Goal: Task Accomplishment & Management: Complete application form

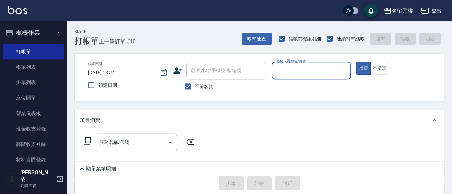
click at [196, 89] on span "不留客資" at bounding box center [204, 86] width 19 height 7
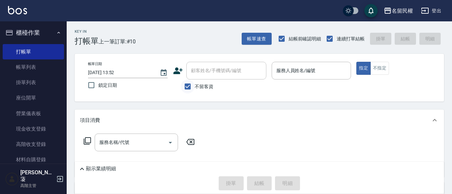
click at [187, 89] on input "不留客資" at bounding box center [188, 86] width 14 height 14
checkbox input "false"
click at [213, 69] on input "顧客姓名/手機號碼/編號" at bounding box center [221, 71] width 64 height 12
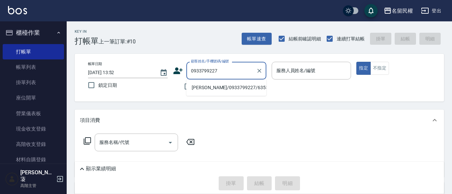
click at [216, 86] on li "[PERSON_NAME]/0933799227/6355" at bounding box center [226, 87] width 80 height 11
type input "[PERSON_NAME]/0933799227/6355"
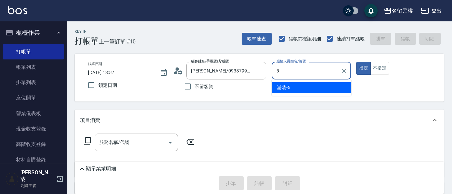
type input "瀞蓤-5"
type button "true"
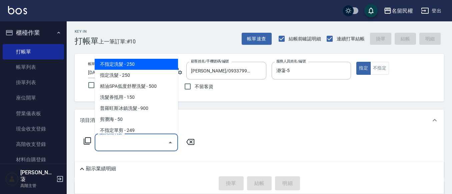
click at [115, 138] on div "服務名稱/代號 服務名稱/代號" at bounding box center [136, 142] width 83 height 18
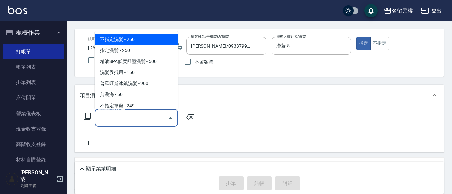
scroll to position [67, 0]
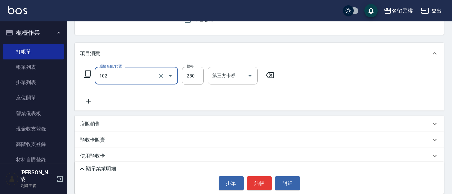
type input "指定洗髮(102)"
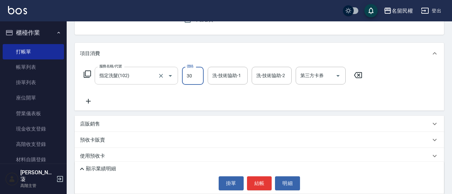
type input "30"
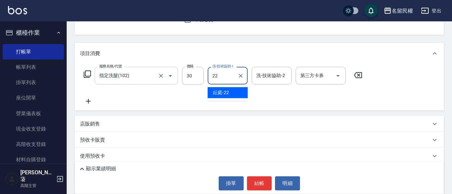
type input "妘庭-22"
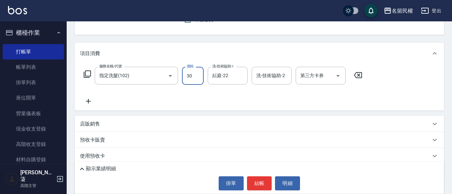
click at [192, 82] on input "30" at bounding box center [193, 76] width 22 height 18
type input "300"
click at [138, 88] on div "服務名稱/代號 指定洗髮(102) 服務名稱/代號 價格 300 價格 洗-技術協助-1 妘庭-22 洗-技術協助-1 洗-技術協助-2 洗-技術協助-2 第…" at bounding box center [223, 86] width 286 height 38
click at [90, 101] on icon at bounding box center [88, 101] width 5 height 5
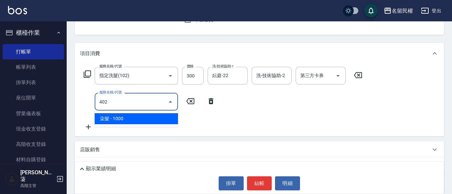
type input "染髮(402)"
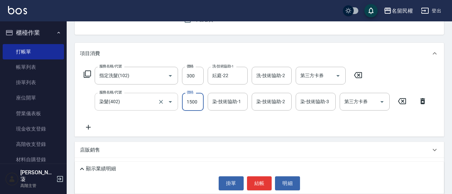
type input "1500"
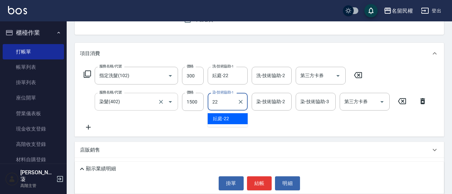
type input "妘庭-22"
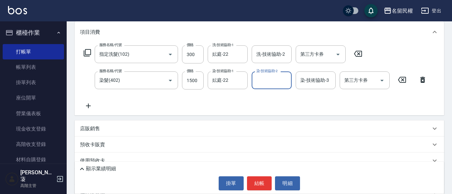
scroll to position [100, 0]
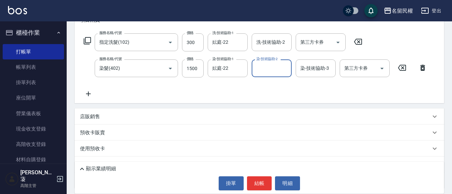
click at [96, 92] on icon at bounding box center [88, 94] width 17 height 8
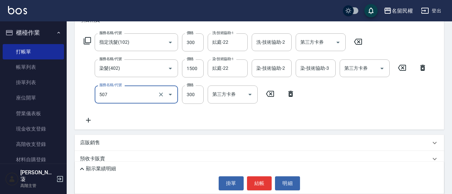
type input "頭皮隔離(507)"
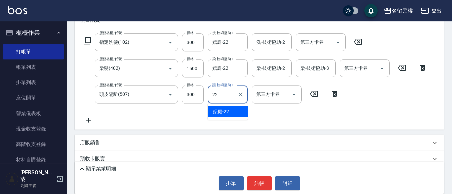
type input "妘庭-22"
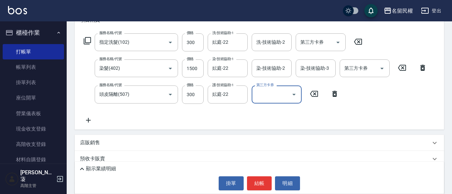
click at [94, 120] on icon at bounding box center [88, 120] width 17 height 8
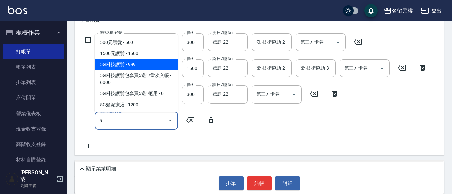
click at [125, 68] on span "5G科技護髮 - 999" at bounding box center [136, 64] width 83 height 11
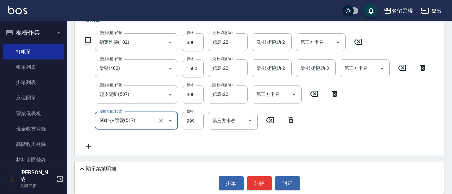
type input "5G科技護髮(517)"
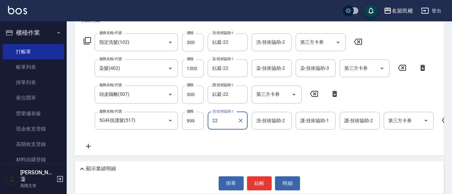
type input "妘庭-22"
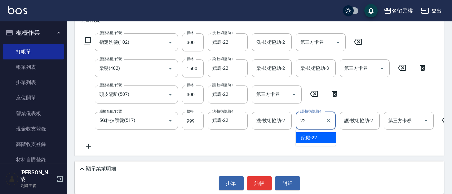
type input "妘庭-22"
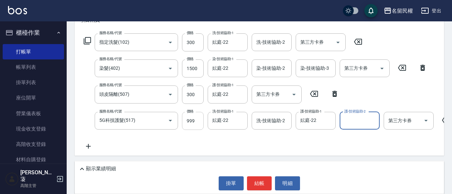
click at [192, 124] on input "999" at bounding box center [193, 121] width 22 height 18
type input "1000"
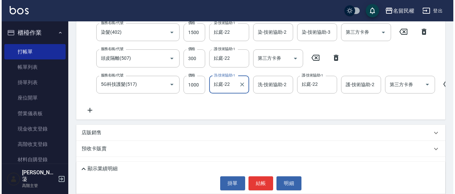
scroll to position [189, 0]
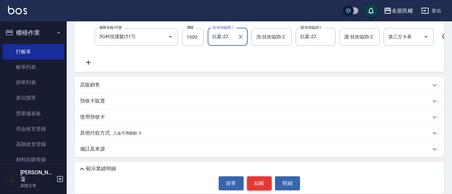
click at [256, 179] on button "結帳" at bounding box center [259, 183] width 25 height 14
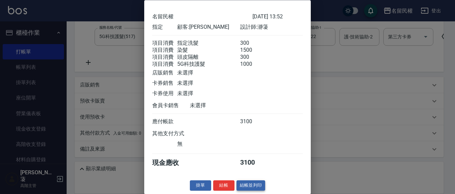
scroll to position [33, 0]
click at [224, 185] on button "結帳" at bounding box center [223, 185] width 21 height 10
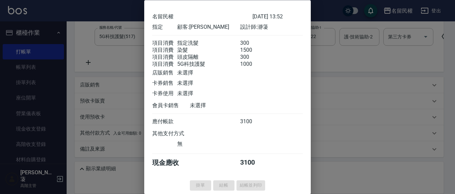
type input "[DATE] 14:50"
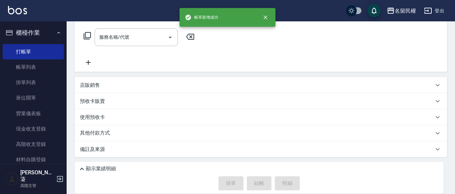
scroll to position [0, 0]
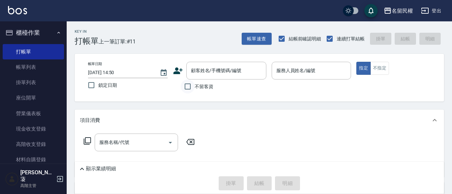
click at [192, 90] on input "不留客資" at bounding box center [188, 86] width 14 height 14
checkbox input "true"
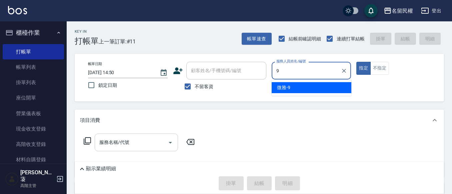
type input "微雅-9"
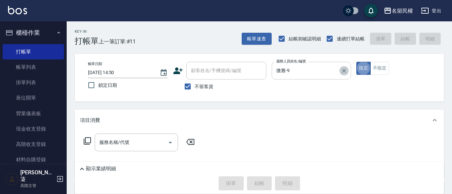
click at [343, 73] on icon "Clear" at bounding box center [343, 70] width 7 height 7
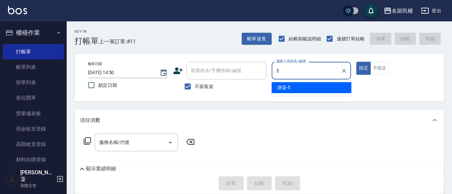
type input "瀞蓤-5"
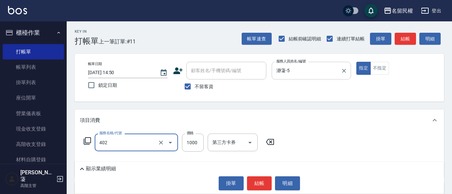
type input "染髮(402)"
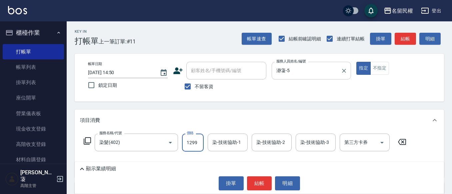
type input "1299"
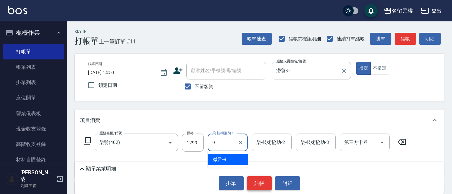
type input "微雅-9"
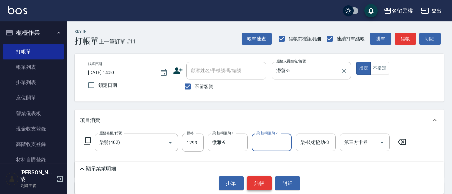
click at [266, 177] on button "結帳" at bounding box center [259, 183] width 25 height 14
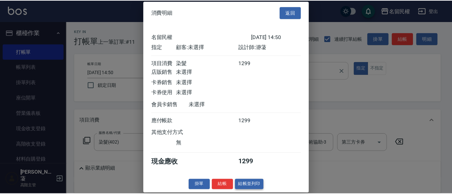
scroll to position [9, 0]
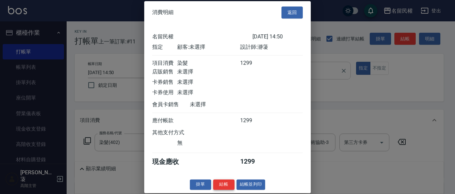
click at [229, 187] on button "結帳" at bounding box center [223, 184] width 21 height 10
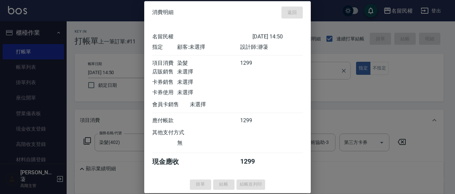
type input "[DATE] 14:57"
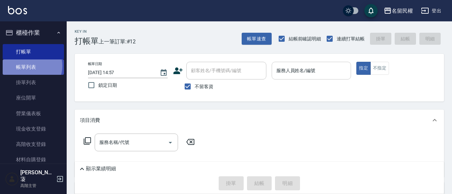
click at [29, 66] on link "帳單列表" at bounding box center [33, 66] width 61 height 15
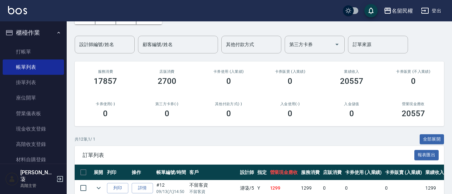
scroll to position [100, 0]
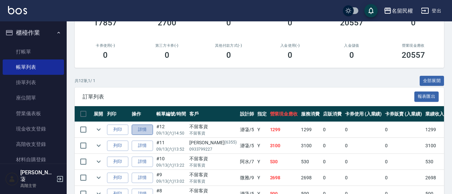
click at [148, 131] on link "詳情" at bounding box center [142, 129] width 21 height 10
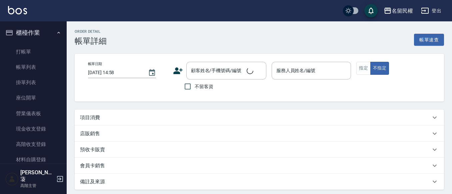
type input "[DATE] 14:50"
checkbox input "true"
type input "瀞蓤-5"
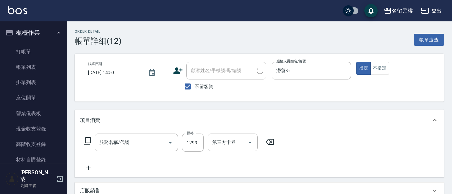
type input "染髮(402)"
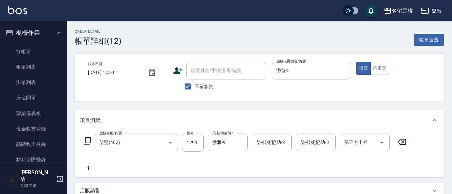
click at [84, 164] on icon at bounding box center [88, 168] width 17 height 8
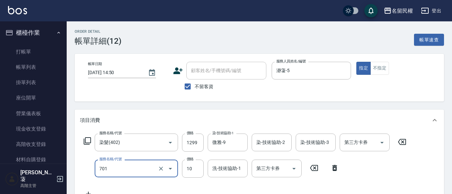
type input "[PERSON_NAME](701)"
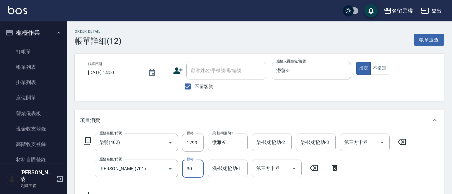
type input "30"
type input "+"
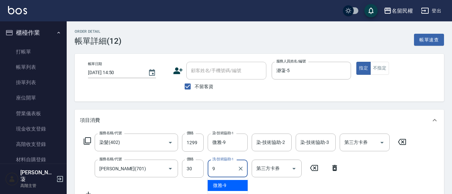
type input "微雅-9"
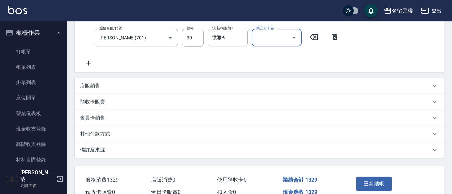
scroll to position [167, 0]
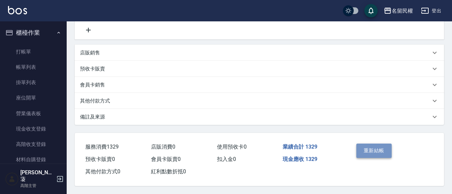
click at [364, 150] on button "重新結帳" at bounding box center [373, 150] width 35 height 14
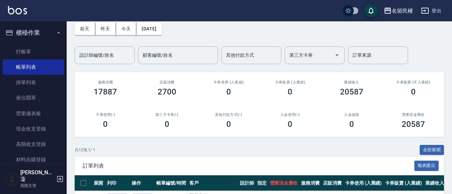
scroll to position [133, 0]
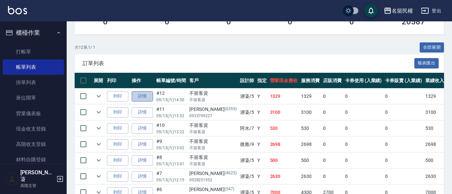
click at [143, 98] on link "詳情" at bounding box center [142, 96] width 21 height 10
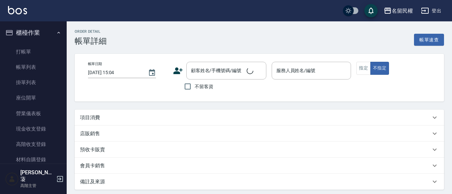
type input "[DATE] 14:50"
checkbox input "true"
type input "瀞蓤-5"
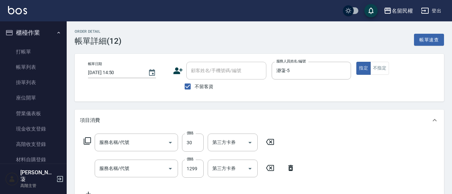
type input "[PERSON_NAME](701)"
type input "染髮(402)"
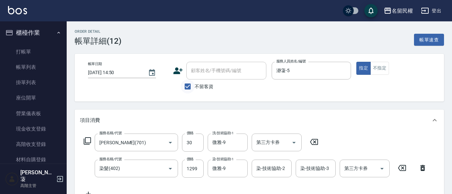
click at [189, 81] on input "不留客資" at bounding box center [188, 86] width 14 height 14
checkbox input "false"
click at [182, 73] on icon at bounding box center [178, 71] width 10 height 10
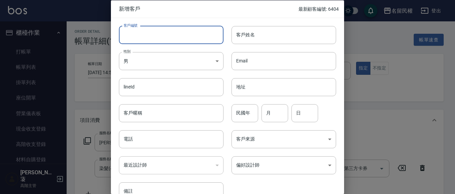
drag, startPoint x: 186, startPoint y: 37, endPoint x: 179, endPoint y: 30, distance: 10.4
click at [186, 37] on input "客戶編號" at bounding box center [171, 35] width 105 height 18
type input "6405"
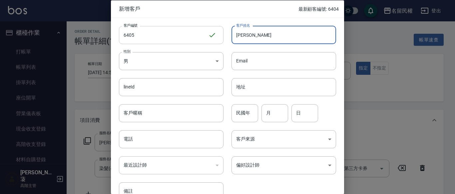
type input "[PERSON_NAME]"
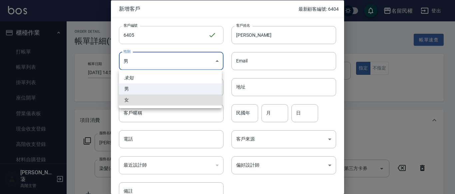
type input "[DEMOGRAPHIC_DATA]"
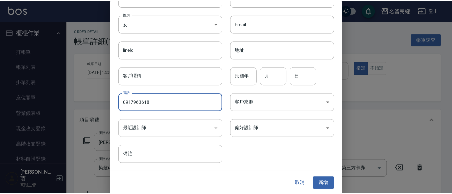
scroll to position [37, 0]
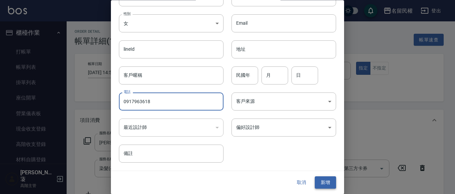
type input "0917963618"
click at [322, 180] on button "新增" at bounding box center [325, 182] width 21 height 12
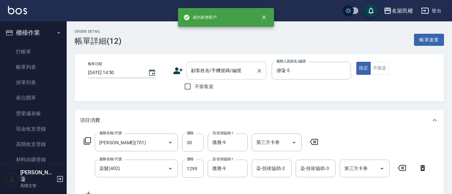
click at [213, 67] on input "顧客姓名/手機號碼/編號" at bounding box center [221, 71] width 64 height 12
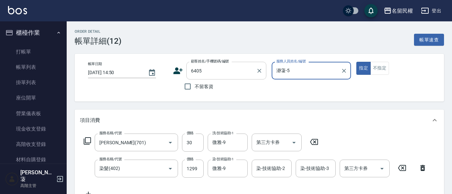
type input "[PERSON_NAME]/0917963618/6405"
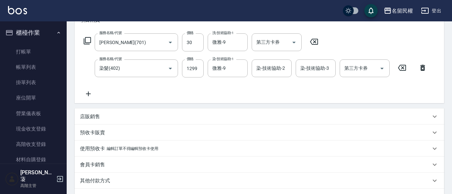
scroll to position [133, 0]
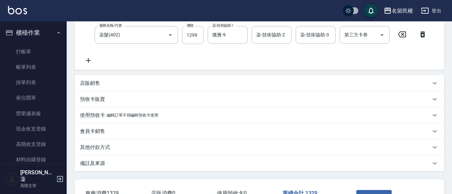
click at [358, 191] on button "重新結帳" at bounding box center [373, 197] width 35 height 14
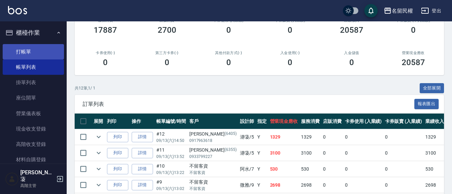
scroll to position [33, 0]
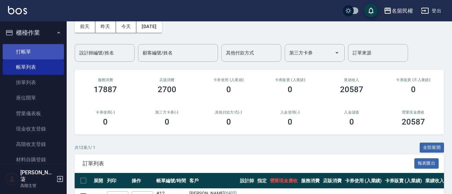
click at [26, 55] on link "打帳單" at bounding box center [33, 51] width 61 height 15
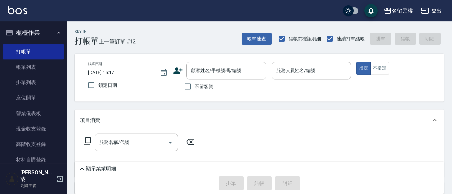
click at [198, 88] on span "不留客資" at bounding box center [204, 86] width 19 height 7
click at [195, 88] on input "不留客資" at bounding box center [188, 86] width 14 height 14
checkbox input "true"
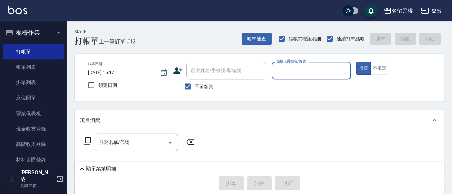
click at [287, 67] on input "服務人員姓名/編號" at bounding box center [311, 71] width 74 height 12
type input "阿水-7"
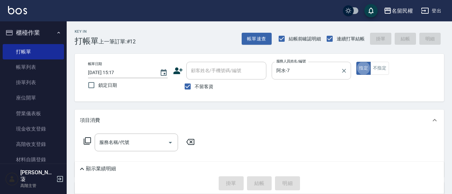
type button "true"
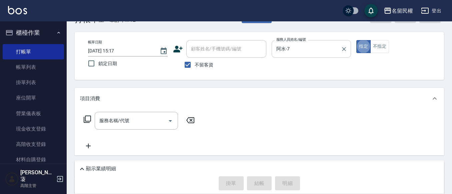
scroll to position [33, 0]
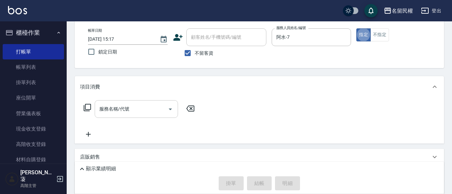
click at [140, 111] on input "服務名稱/代號" at bounding box center [131, 109] width 67 height 12
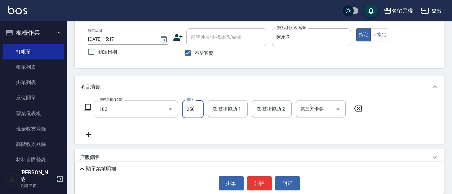
type input "指定洗髮(102)"
type input "300"
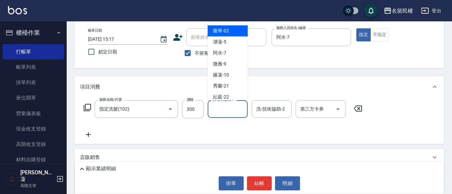
click at [228, 111] on input "洗-技術協助-1" at bounding box center [228, 109] width 34 height 12
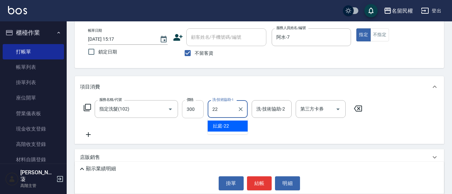
type input "妘庭-22"
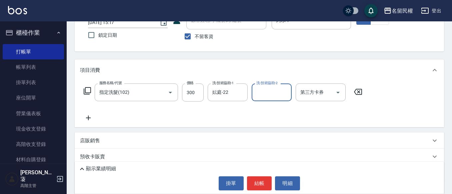
scroll to position [67, 0]
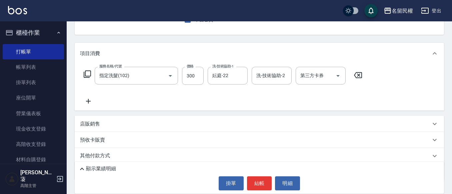
click at [87, 100] on icon at bounding box center [88, 101] width 17 height 8
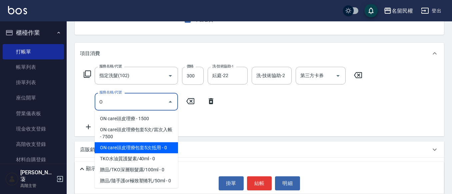
click at [155, 150] on span "ON care頭皮理療包套5次抵用 - 0" at bounding box center [136, 147] width 83 height 11
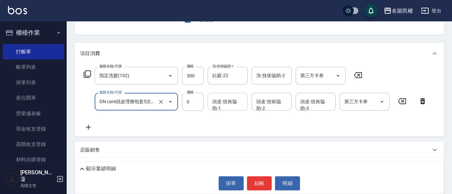
type input "ON care頭皮理療包套5次抵用(623)"
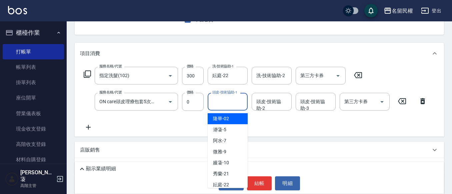
click at [235, 103] on input "頭皮-技術協助-1" at bounding box center [228, 102] width 34 height 12
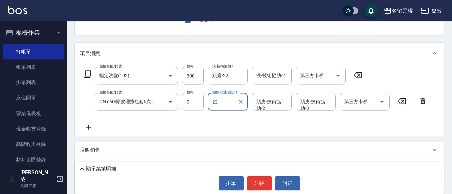
type input "妘庭-22"
click at [93, 127] on icon at bounding box center [88, 127] width 17 height 8
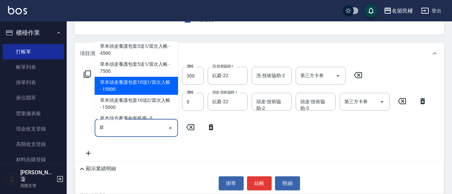
scroll to position [22, 0]
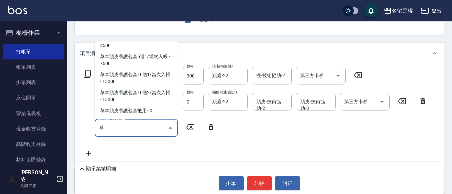
click at [142, 105] on span "草本頭皮養護包套10送2/當次入帳 - 15000" at bounding box center [136, 96] width 83 height 18
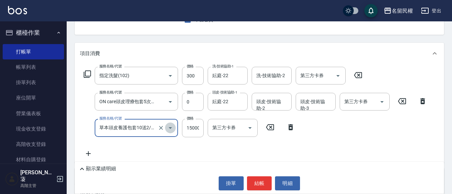
click at [175, 128] on button "Open" at bounding box center [170, 127] width 11 height 11
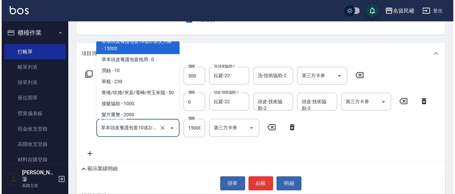
scroll to position [1017, 0]
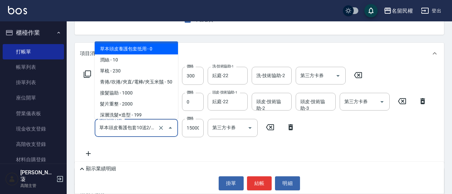
click at [152, 54] on span "草本頭皮養護包套抵用 - 0" at bounding box center [136, 48] width 83 height 11
type input "草本頭皮養護包套抵用(629)"
type input "0"
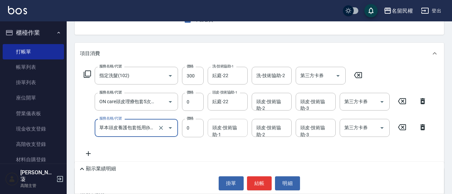
type input "草本頭皮養護包套抵用(629)"
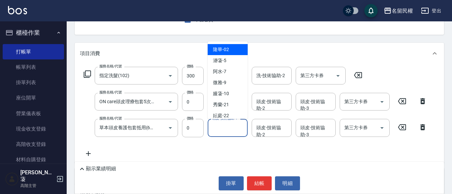
click at [228, 122] on div "頭皮-技術協助-1 頭皮-技術協助-1" at bounding box center [228, 128] width 40 height 18
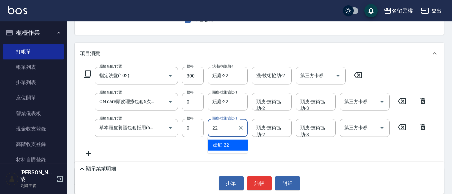
type input "妘庭-22"
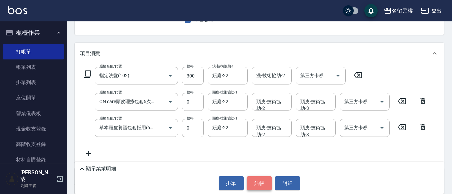
click at [263, 187] on button "結帳" at bounding box center [259, 183] width 25 height 14
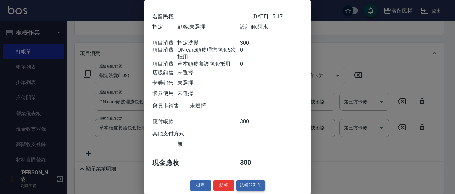
scroll to position [33, 0]
click at [227, 184] on button "結帳" at bounding box center [223, 185] width 21 height 10
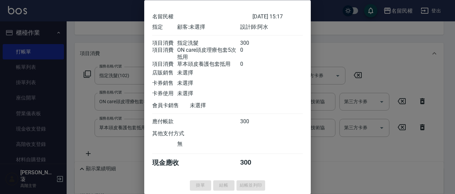
type input "[DATE] 15:18"
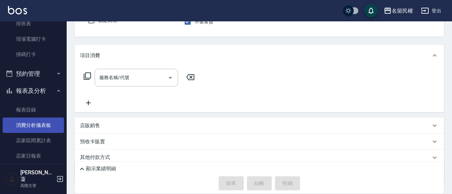
scroll to position [200, 0]
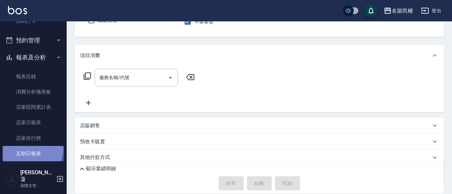
click at [29, 149] on link "互助日報表" at bounding box center [33, 153] width 61 height 15
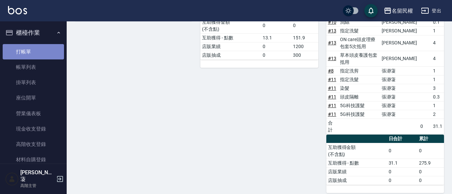
click at [43, 55] on link "打帳單" at bounding box center [33, 51] width 61 height 15
